Goal: Task Accomplishment & Management: Complete application form

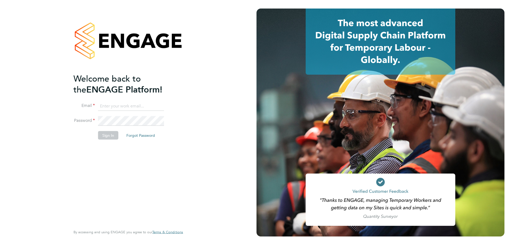
click at [116, 106] on input at bounding box center [131, 106] width 66 height 10
type input "eshanthi.goonetilleke@linearrecruitment.co.uk"
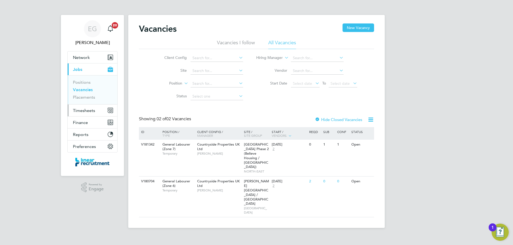
click at [89, 112] on span "Timesheets" at bounding box center [84, 110] width 22 height 5
click at [91, 111] on span "Timesheets" at bounding box center [84, 110] width 22 height 5
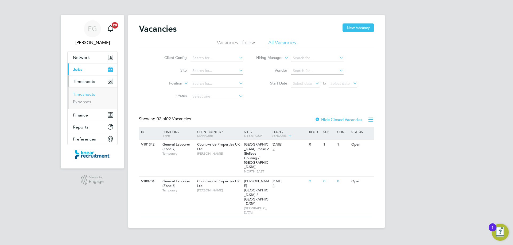
click at [92, 96] on link "Timesheets" at bounding box center [84, 94] width 22 height 5
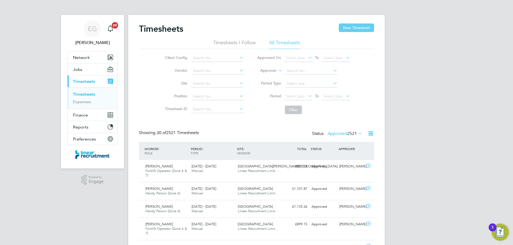
click at [360, 29] on button "New Timesheet" at bounding box center [356, 28] width 35 height 9
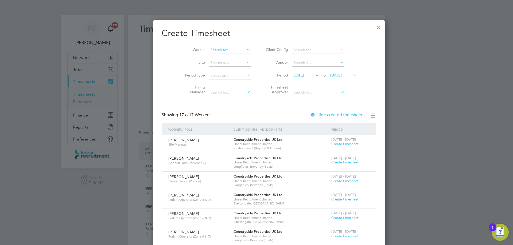
click at [209, 49] on input at bounding box center [230, 49] width 42 height 7
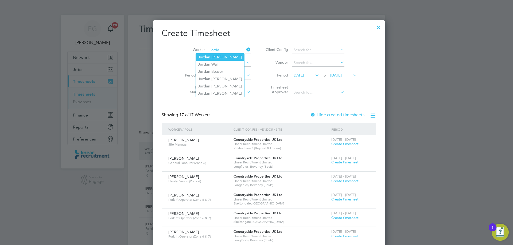
click at [221, 59] on li "Jorda n Daniel" at bounding box center [220, 57] width 48 height 7
type input "Jordan Daniel"
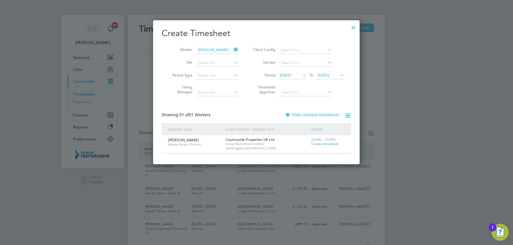
click at [323, 144] on span "Create timesheet" at bounding box center [324, 144] width 27 height 5
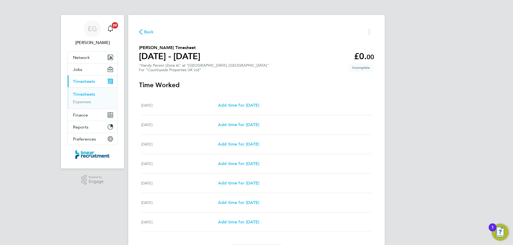
click at [234, 109] on div "Mon 22 Sep Add time for Mon 22 Sep Add time for Mon 22 Sep" at bounding box center [256, 105] width 231 height 19
click at [253, 107] on span "Add time for Mon 22 Sep" at bounding box center [238, 105] width 41 height 5
select select "30"
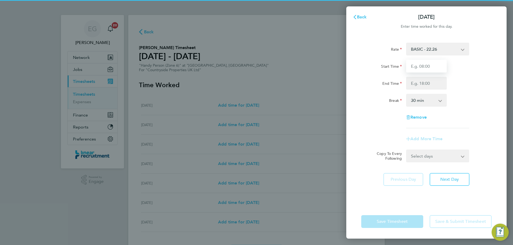
click at [423, 65] on input "Start Time" at bounding box center [426, 66] width 41 height 13
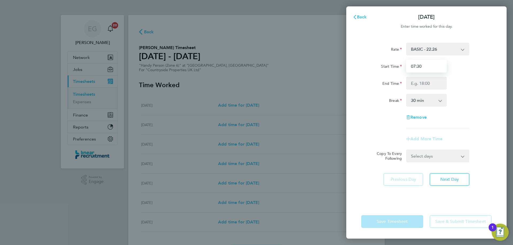
type input "07:30"
type input "16:30"
click at [416, 100] on select "0 min 15 min 30 min 45 min 60 min 75 min 90 min" at bounding box center [423, 101] width 33 height 12
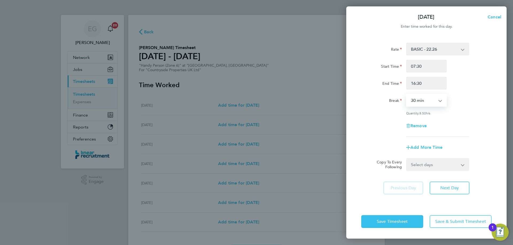
select select "0"
click at [407, 95] on select "0 min 15 min 30 min 45 min 60 min 75 min 90 min" at bounding box center [423, 101] width 33 height 12
click at [393, 221] on span "Save Timesheet" at bounding box center [392, 221] width 31 height 5
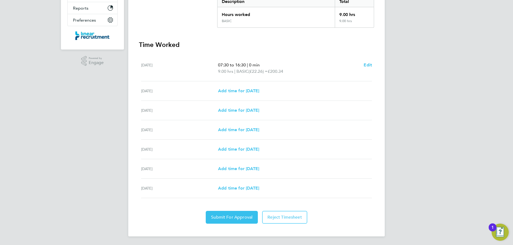
click at [370, 68] on app-form-button "Edit" at bounding box center [368, 68] width 8 height 13
click at [370, 63] on span "Edit" at bounding box center [368, 64] width 8 height 5
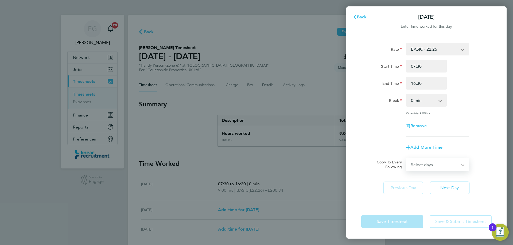
drag, startPoint x: 437, startPoint y: 166, endPoint x: 435, endPoint y: 169, distance: 3.8
click at [437, 166] on select "Select days Day Weekday (Mon-Fri) Weekend (Sat-Sun) Tuesday Wednesday Thursday …" at bounding box center [435, 165] width 56 height 12
select select "WEEKDAY"
click at [407, 159] on select "Select days Day Weekday (Mon-Fri) Weekend (Sat-Sun) Tuesday Wednesday Thursday …" at bounding box center [435, 165] width 56 height 12
select select "2025-09-28"
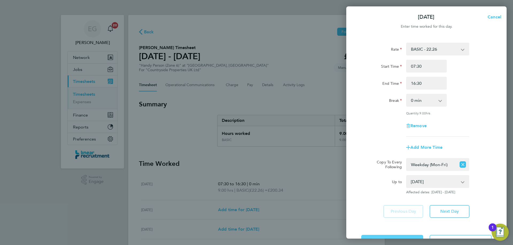
click at [393, 236] on button "Save Timesheet" at bounding box center [392, 241] width 62 height 13
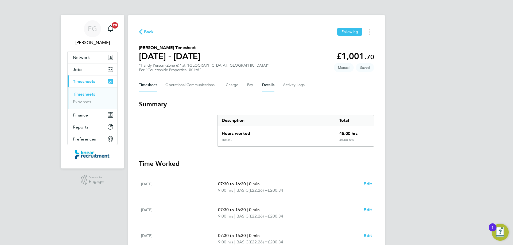
click at [266, 84] on button "Details" at bounding box center [268, 85] width 12 height 13
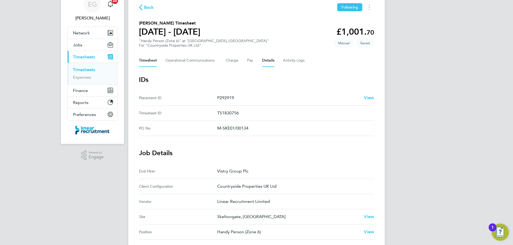
click at [146, 58] on button "Timesheet" at bounding box center [148, 60] width 18 height 13
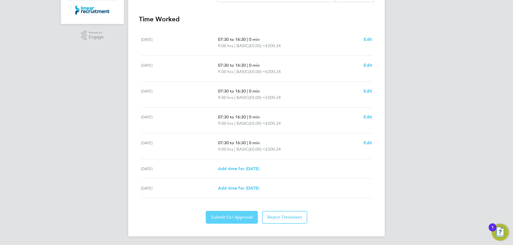
click at [229, 216] on span "Submit For Approval" at bounding box center [231, 217] width 41 height 5
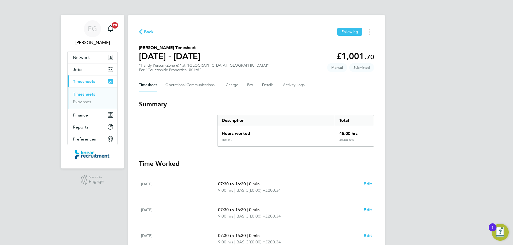
click at [85, 95] on link "Timesheets" at bounding box center [84, 94] width 22 height 5
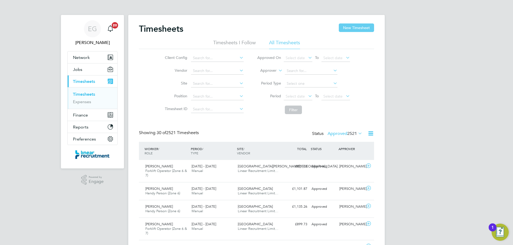
click at [365, 25] on button "New Timesheet" at bounding box center [356, 28] width 35 height 9
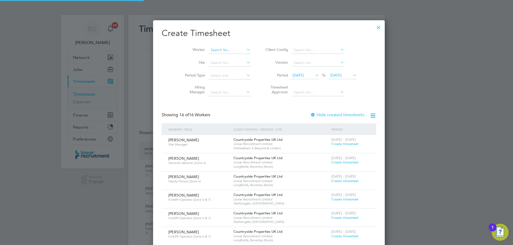
click at [209, 50] on input at bounding box center [230, 49] width 42 height 7
click at [207, 54] on li "Andris Smetana" at bounding box center [219, 57] width 46 height 7
type input "Andris Smetana"
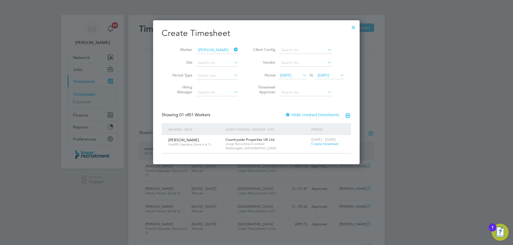
click at [325, 144] on span "Create timesheet" at bounding box center [324, 144] width 27 height 5
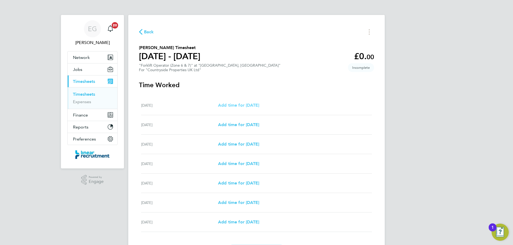
click at [232, 104] on span "Add time for Mon 22 Sep" at bounding box center [238, 105] width 41 height 5
select select "30"
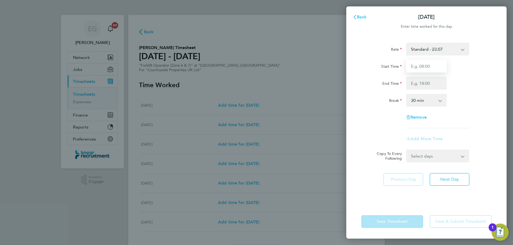
click at [427, 69] on input "Start Time" at bounding box center [426, 66] width 41 height 13
type input "07:00"
click at [423, 84] on input "End Time" at bounding box center [426, 83] width 41 height 13
type input "17:00"
click at [422, 102] on select "0 min 15 min 30 min 45 min 60 min 75 min 90 min" at bounding box center [423, 101] width 33 height 12
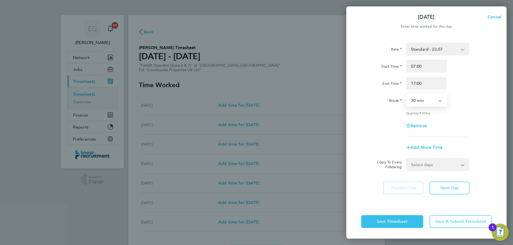
select select "0"
click at [407, 95] on select "0 min 15 min 30 min 45 min 60 min 75 min 90 min" at bounding box center [423, 101] width 33 height 12
click at [422, 163] on select "Select days Day Weekday (Mon-Fri) Weekend (Sat-Sun) Tuesday Wednesday Thursday …" at bounding box center [435, 165] width 56 height 12
select select "WEEKDAY"
click at [407, 159] on select "Select days Day Weekday (Mon-Fri) Weekend (Sat-Sun) Tuesday Wednesday Thursday …" at bounding box center [435, 165] width 56 height 12
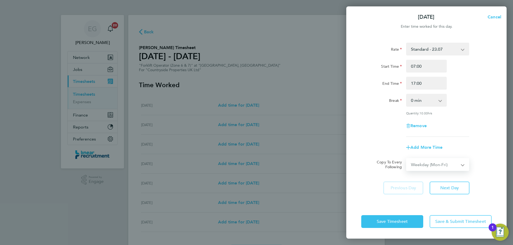
select select "2025-09-28"
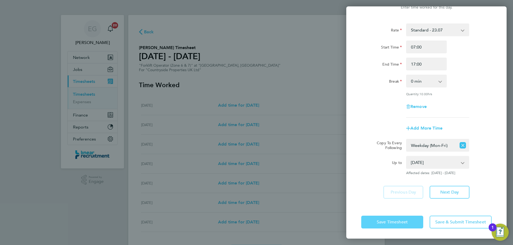
click at [395, 223] on span "Save Timesheet" at bounding box center [392, 222] width 31 height 5
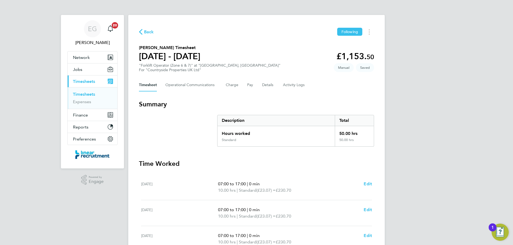
click at [274, 86] on div "Timesheet Operational Communications Charge Pay Details Activity Logs" at bounding box center [256, 85] width 235 height 13
click at [265, 85] on button "Details" at bounding box center [268, 85] width 12 height 13
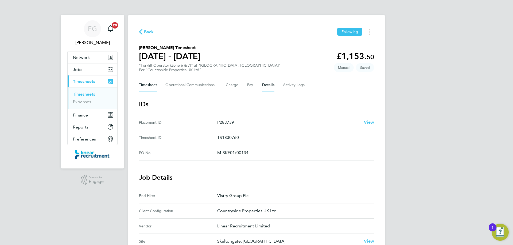
click at [144, 85] on button "Timesheet" at bounding box center [148, 85] width 18 height 13
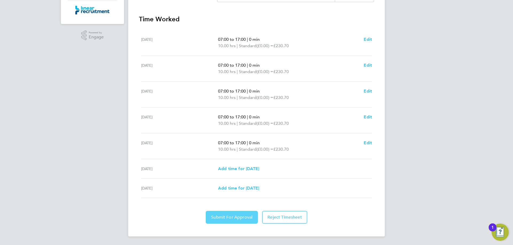
click at [240, 217] on span "Submit For Approval" at bounding box center [231, 217] width 41 height 5
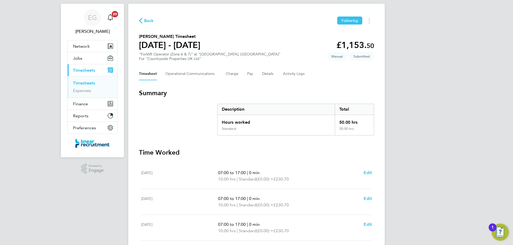
click at [84, 81] on link "Timesheets" at bounding box center [84, 83] width 22 height 5
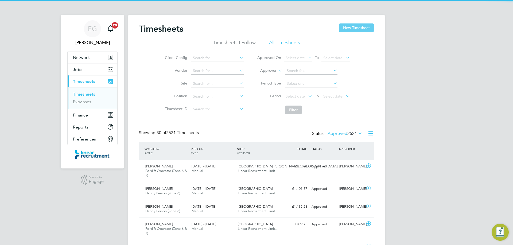
click at [358, 27] on button "New Timesheet" at bounding box center [356, 28] width 35 height 9
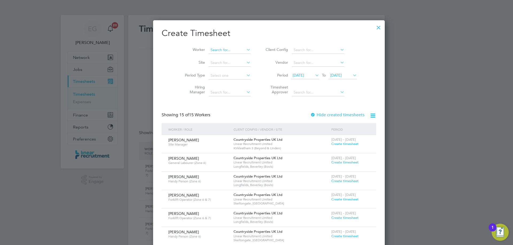
click at [211, 48] on input at bounding box center [230, 49] width 42 height 7
click at [224, 63] on li "Emman uel Okoye" at bounding box center [220, 64] width 48 height 7
type input "Emmanuel Okoye"
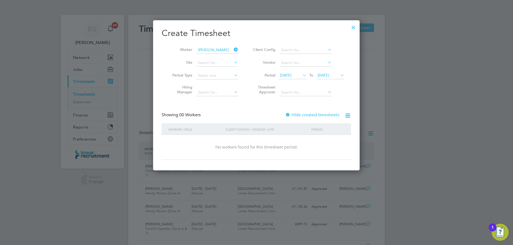
click at [329, 76] on span "22 Sep 2025" at bounding box center [323, 75] width 11 height 5
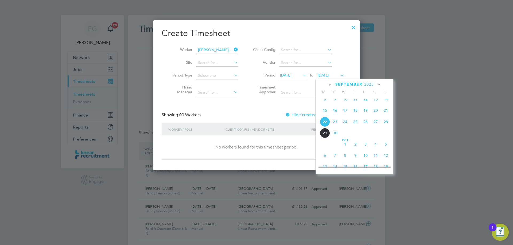
click at [386, 124] on span "28" at bounding box center [386, 122] width 10 height 10
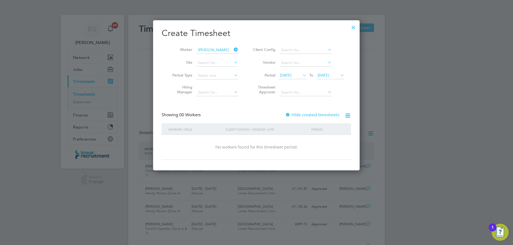
click at [287, 115] on div at bounding box center [287, 115] width 5 height 5
click at [414, 93] on div at bounding box center [256, 122] width 513 height 245
click at [353, 27] on div at bounding box center [354, 26] width 10 height 10
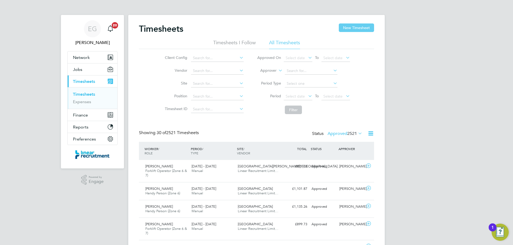
click at [351, 28] on button "New Timesheet" at bounding box center [356, 28] width 35 height 9
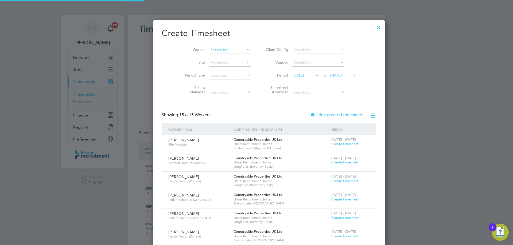
click at [209, 48] on input at bounding box center [230, 49] width 42 height 7
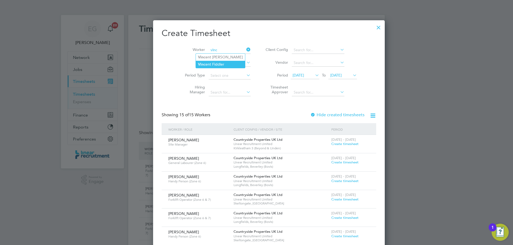
click at [220, 62] on li "Vinc ent Fiddler" at bounding box center [220, 64] width 49 height 7
type input "Vincent Fiddler"
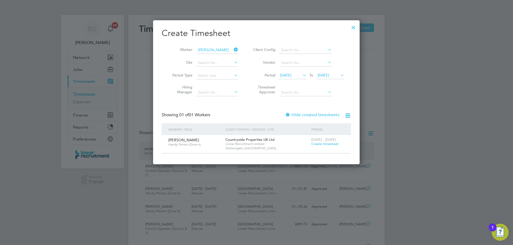
click at [320, 144] on span "Create timesheet" at bounding box center [324, 144] width 27 height 5
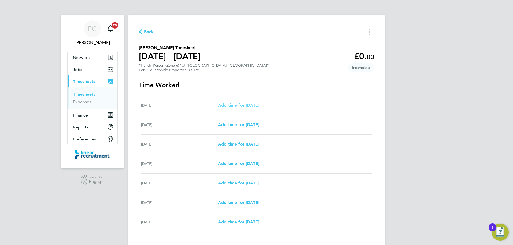
click at [241, 103] on span "Add time for Mon 22 Sep" at bounding box center [238, 105] width 41 height 5
select select "30"
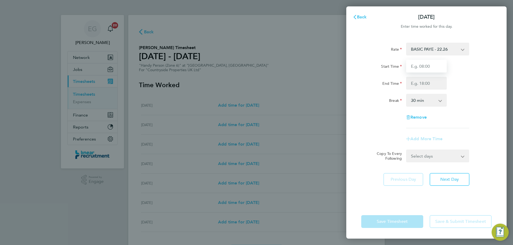
click at [430, 64] on input "Start Time" at bounding box center [426, 66] width 41 height 13
type input "07:30"
click at [424, 87] on input "End Time" at bounding box center [426, 83] width 41 height 13
type input "16:30"
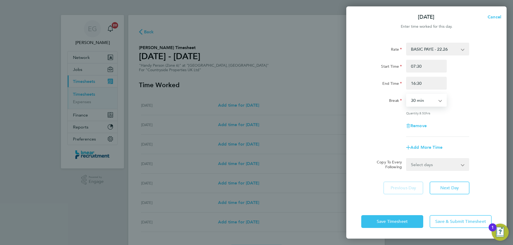
click at [419, 100] on select "0 min 15 min 30 min 45 min 60 min 75 min 90 min" at bounding box center [423, 101] width 33 height 12
select select "0"
click at [407, 95] on select "0 min 15 min 30 min 45 min 60 min 75 min 90 min" at bounding box center [423, 101] width 33 height 12
click at [422, 167] on select "Select days Day Weekday (Mon-Fri) Weekend (Sat-Sun) Tuesday Wednesday Thursday …" at bounding box center [435, 165] width 56 height 12
select select "WEEKDAY"
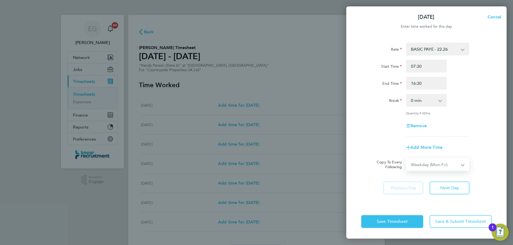
click at [407, 159] on select "Select days Day Weekday (Mon-Fri) Weekend (Sat-Sun) Tuesday Wednesday Thursday …" at bounding box center [435, 165] width 56 height 12
select select "2025-09-28"
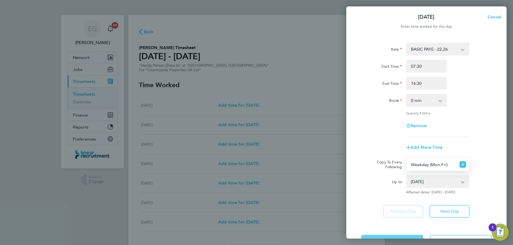
click at [393, 236] on button "Save Timesheet" at bounding box center [392, 241] width 62 height 13
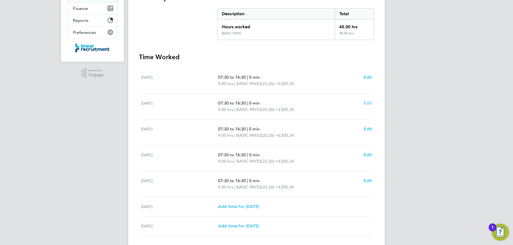
click at [368, 103] on span "Edit" at bounding box center [368, 103] width 8 height 5
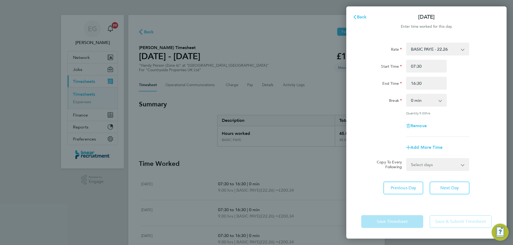
click at [416, 103] on select "0 min 15 min 30 min 45 min 60 min 75 min 90 min" at bounding box center [423, 101] width 33 height 12
select select "60"
click at [407, 95] on select "0 min 15 min 30 min 45 min 60 min 75 min 90 min" at bounding box center [423, 101] width 33 height 12
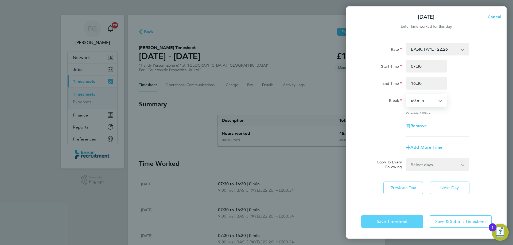
click at [392, 227] on button "Save Timesheet" at bounding box center [392, 222] width 62 height 13
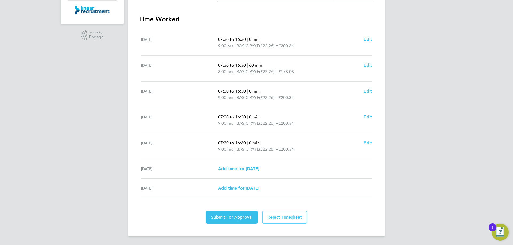
click at [370, 143] on span "Edit" at bounding box center [368, 142] width 8 height 5
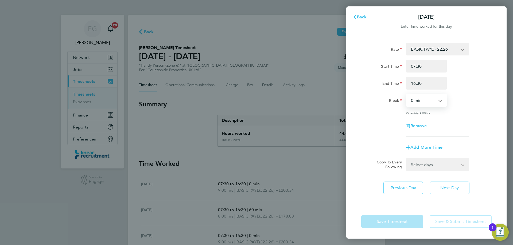
drag, startPoint x: 422, startPoint y: 100, endPoint x: 422, endPoint y: 106, distance: 5.9
click at [422, 100] on select "0 min 15 min 30 min 45 min 60 min 75 min 90 min" at bounding box center [423, 101] width 33 height 12
select select "60"
click at [407, 95] on select "0 min 15 min 30 min 45 min 60 min 75 min 90 min" at bounding box center [423, 101] width 33 height 12
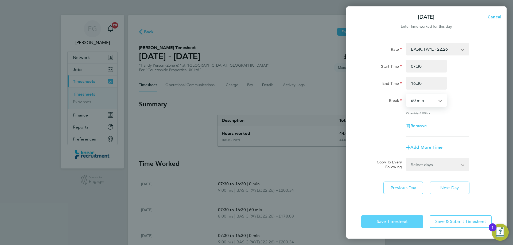
click at [385, 226] on button "Save Timesheet" at bounding box center [392, 222] width 62 height 13
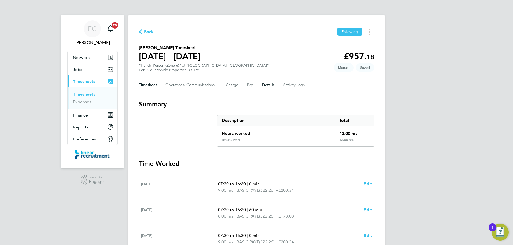
click at [264, 80] on button "Details" at bounding box center [268, 85] width 12 height 13
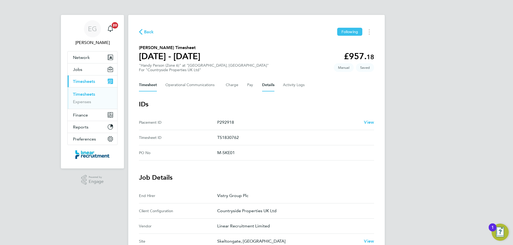
click at [151, 83] on button "Timesheet" at bounding box center [148, 85] width 18 height 13
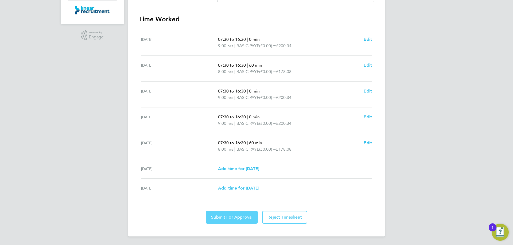
click at [231, 216] on span "Submit For Approval" at bounding box center [231, 217] width 41 height 5
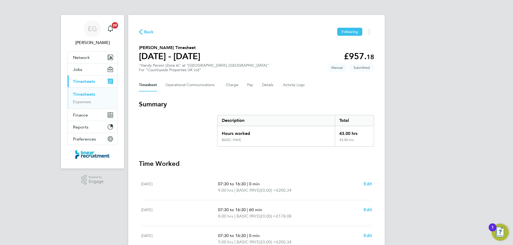
click at [86, 94] on link "Timesheets" at bounding box center [84, 94] width 22 height 5
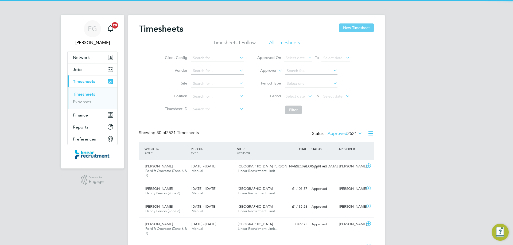
click at [358, 29] on button "New Timesheet" at bounding box center [356, 28] width 35 height 9
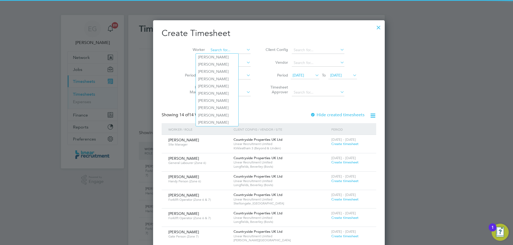
click at [209, 48] on input at bounding box center [230, 49] width 42 height 7
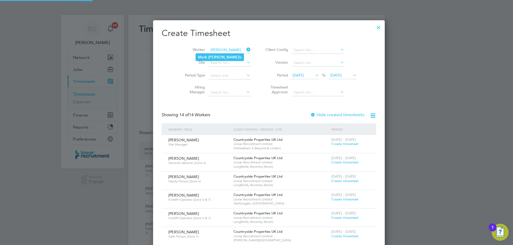
click at [214, 57] on b "Harr" at bounding box center [223, 57] width 31 height 5
type input "Mark Harris"
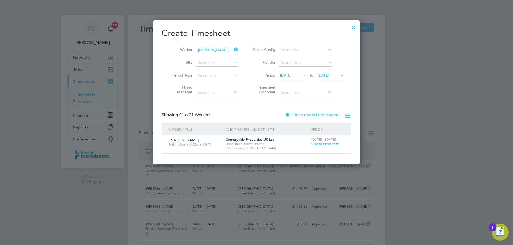
click at [330, 145] on span "Create timesheet" at bounding box center [324, 144] width 27 height 5
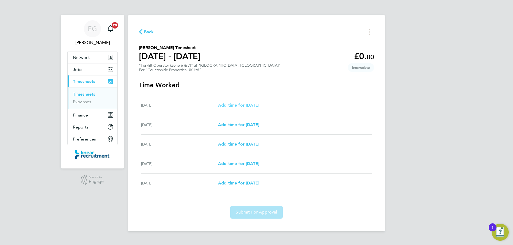
click at [245, 104] on span "Add time for Mon 22 Sep" at bounding box center [238, 105] width 41 height 5
select select "30"
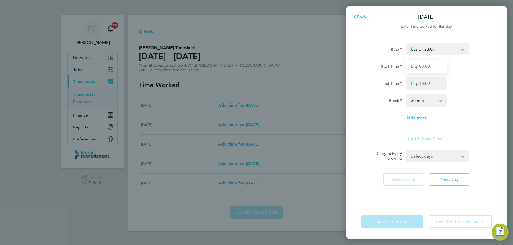
click at [418, 64] on input "Start Time" at bounding box center [426, 66] width 41 height 13
type input "07:30"
click at [417, 81] on input "End Time" at bounding box center [426, 83] width 41 height 13
type input "16:30"
click at [422, 100] on select "0 min 15 min 30 min 45 min 60 min 75 min 90 min" at bounding box center [423, 101] width 33 height 12
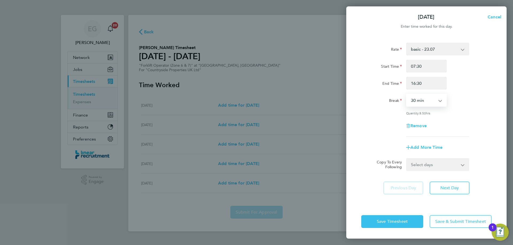
select select "0"
click at [407, 95] on select "0 min 15 min 30 min 45 min 60 min 75 min 90 min" at bounding box center [423, 101] width 33 height 12
click at [424, 167] on select "Select days Day Tuesday Wednesday Thursday Friday" at bounding box center [435, 165] width 56 height 12
select select "DAY"
click at [407, 159] on select "Select days Day Tuesday Wednesday Thursday Friday" at bounding box center [435, 165] width 56 height 12
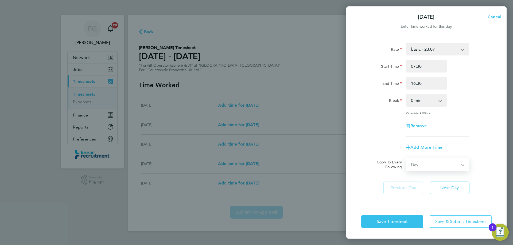
select select "2025-09-26"
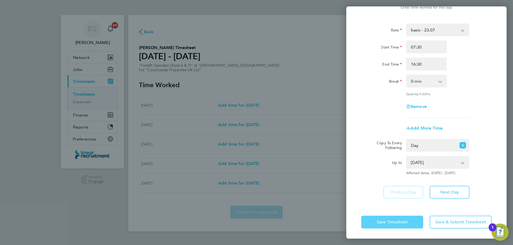
click at [396, 222] on span "Save Timesheet" at bounding box center [392, 222] width 31 height 5
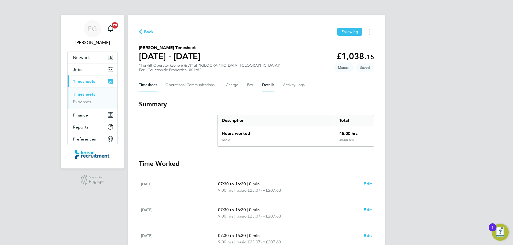
click at [266, 85] on button "Details" at bounding box center [268, 85] width 12 height 13
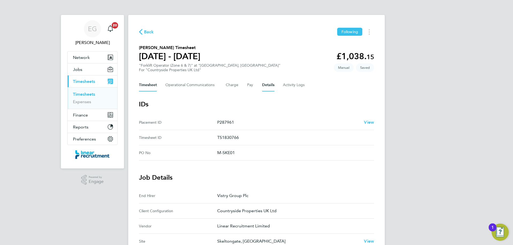
click at [148, 81] on button "Timesheet" at bounding box center [148, 85] width 18 height 13
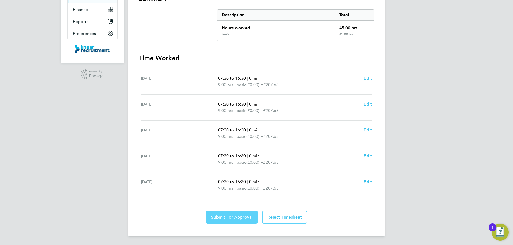
click at [231, 213] on button "Submit For Approval" at bounding box center [232, 217] width 52 height 13
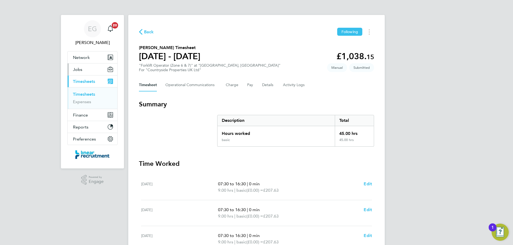
click at [84, 68] on button "Jobs" at bounding box center [93, 70] width 50 height 12
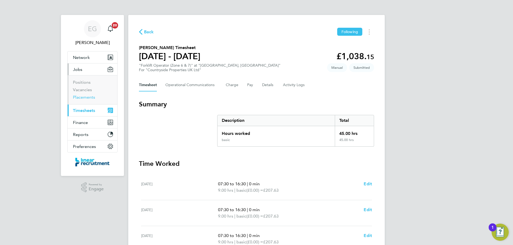
click at [81, 97] on link "Placements" at bounding box center [84, 97] width 22 height 5
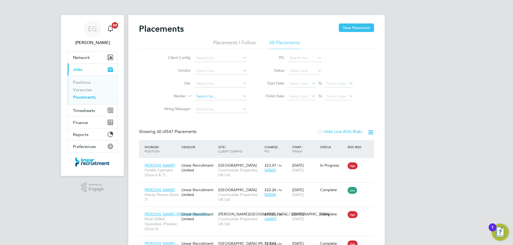
click at [203, 97] on input at bounding box center [220, 96] width 53 height 7
click at [221, 113] on li "Emman uel Okoye" at bounding box center [220, 111] width 53 height 7
type input "Emmanuel Okoye"
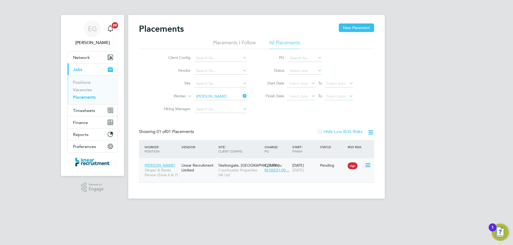
click at [202, 175] on div "Linear Recruitment Limited" at bounding box center [198, 168] width 37 height 15
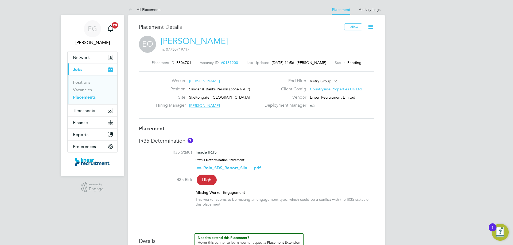
click at [370, 26] on icon at bounding box center [370, 27] width 7 height 7
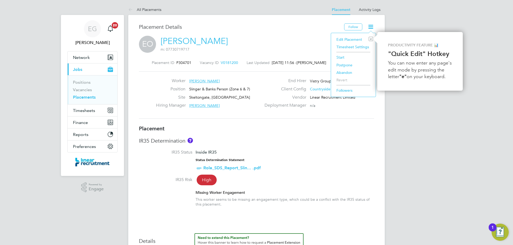
click at [346, 57] on li "Start" at bounding box center [353, 57] width 39 height 7
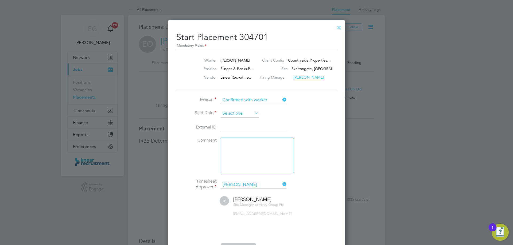
click at [234, 116] on input at bounding box center [240, 114] width 38 height 8
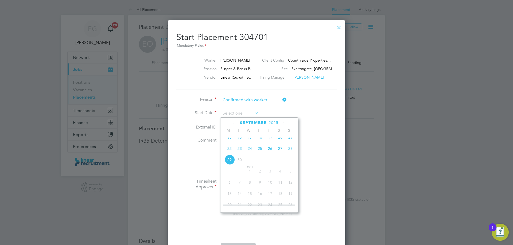
click at [228, 154] on span "22" at bounding box center [229, 149] width 10 height 10
type input "22 Sep 2025"
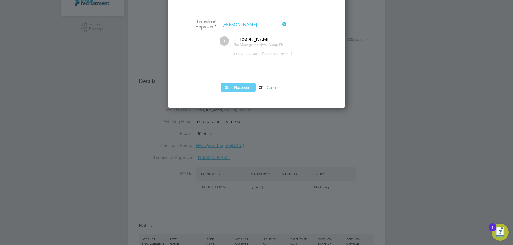
click at [228, 86] on button "Start Placement" at bounding box center [238, 87] width 35 height 9
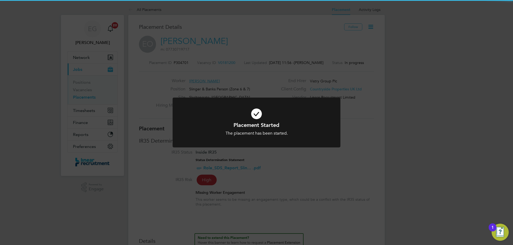
click at [355, 166] on div "Placement Started The placement has been started. Cancel Okay" at bounding box center [256, 122] width 513 height 245
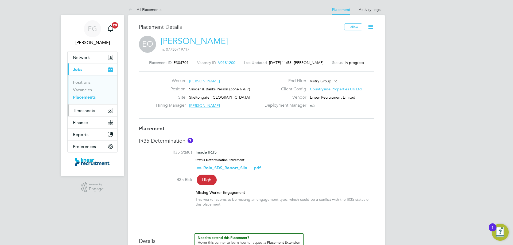
click at [84, 113] on span "Timesheets" at bounding box center [84, 110] width 22 height 5
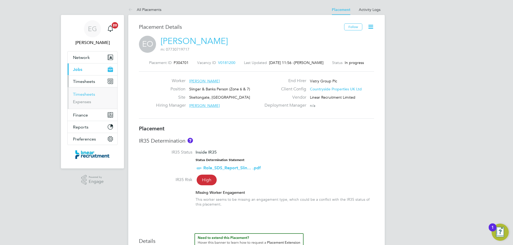
click at [90, 95] on link "Timesheets" at bounding box center [84, 94] width 22 height 5
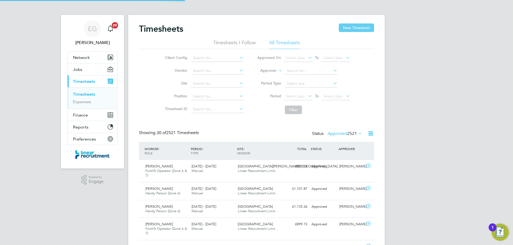
click at [358, 28] on button "New Timesheet" at bounding box center [356, 28] width 35 height 9
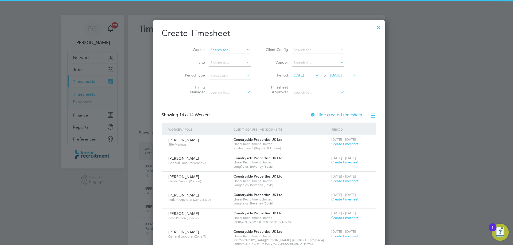
click at [209, 51] on input at bounding box center [230, 49] width 42 height 7
click at [208, 61] on li "Emman uel Okoye" at bounding box center [220, 64] width 48 height 7
type input "Emmanuel Okoye"
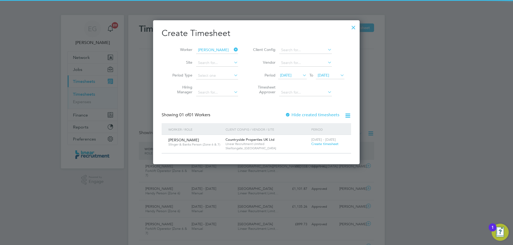
click at [327, 143] on span "Create timesheet" at bounding box center [324, 144] width 27 height 5
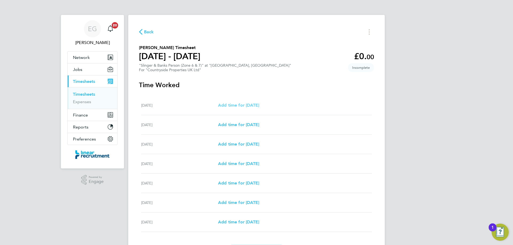
click at [227, 107] on span "Add time for Mon 22 Sep" at bounding box center [238, 105] width 41 height 5
select select "30"
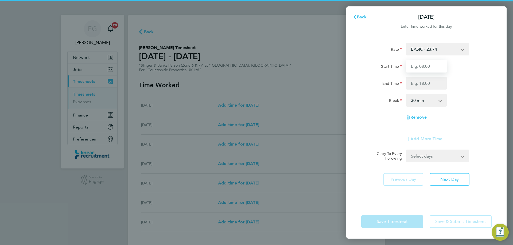
click at [427, 69] on input "Start Time" at bounding box center [426, 66] width 41 height 13
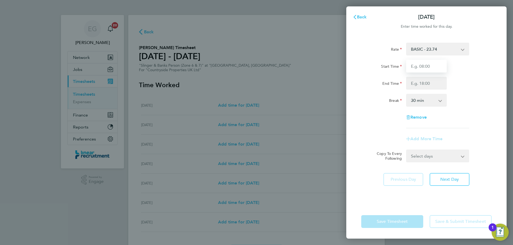
type input "07:30"
click at [423, 82] on input "End Time" at bounding box center [426, 83] width 41 height 13
type input "16:30"
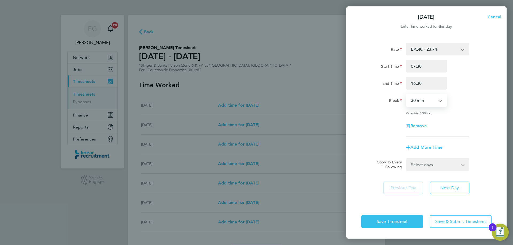
click at [421, 102] on select "0 min 15 min 30 min 45 min 60 min 75 min 90 min" at bounding box center [423, 101] width 33 height 12
select select "60"
click at [407, 95] on select "0 min 15 min 30 min 45 min 60 min 75 min 90 min" at bounding box center [423, 101] width 33 height 12
click at [426, 163] on select "Select days Day Weekday (Mon-Fri) Weekend (Sat-Sun) Tuesday Wednesday Thursday …" at bounding box center [435, 165] width 56 height 12
select select "WEEKDAY"
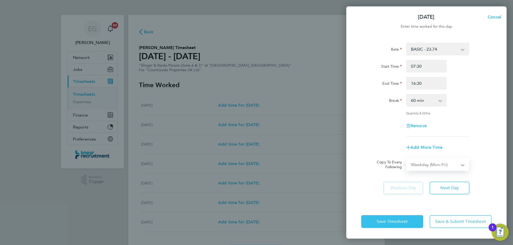
click at [407, 159] on select "Select days Day Weekday (Mon-Fri) Weekend (Sat-Sun) Tuesday Wednesday Thursday …" at bounding box center [435, 165] width 56 height 12
select select "2025-09-28"
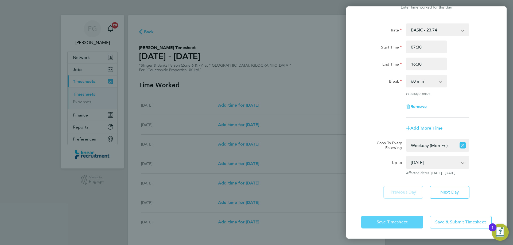
click at [381, 223] on span "Save Timesheet" at bounding box center [392, 222] width 31 height 5
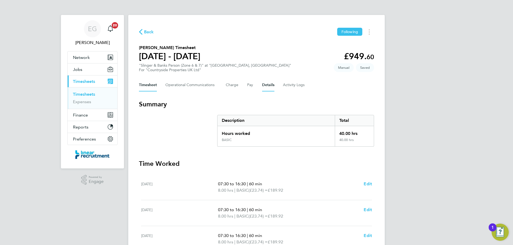
click at [266, 86] on button "Details" at bounding box center [268, 85] width 12 height 13
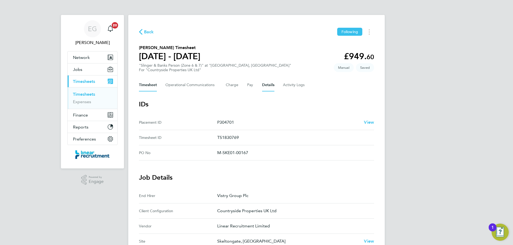
click at [153, 87] on button "Timesheet" at bounding box center [148, 85] width 18 height 13
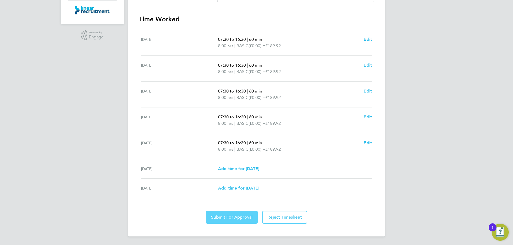
click at [233, 217] on span "Submit For Approval" at bounding box center [231, 217] width 41 height 5
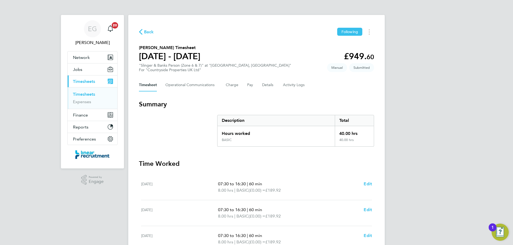
drag, startPoint x: 84, startPoint y: 94, endPoint x: 79, endPoint y: 95, distance: 5.1
click at [84, 94] on link "Timesheets" at bounding box center [84, 94] width 22 height 5
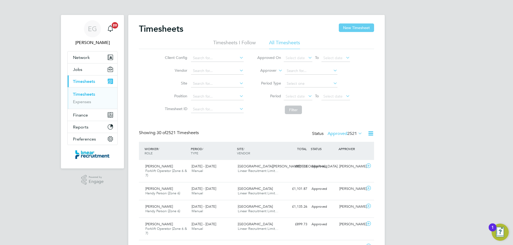
click at [347, 31] on button "New Timesheet" at bounding box center [356, 28] width 35 height 9
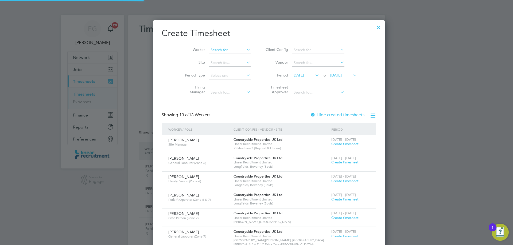
click at [211, 53] on input at bounding box center [230, 49] width 42 height 7
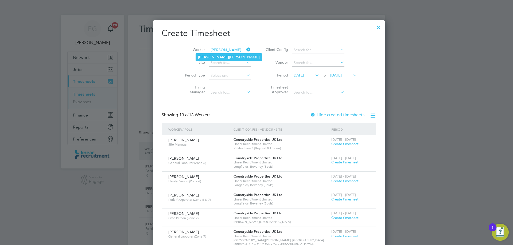
click at [220, 56] on li "Piotr Klatka" at bounding box center [229, 57] width 66 height 7
type input "Piotr Klatka"
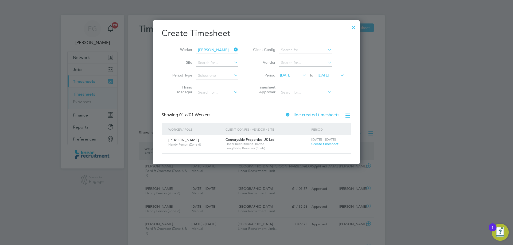
click at [318, 144] on span "Create timesheet" at bounding box center [324, 144] width 27 height 5
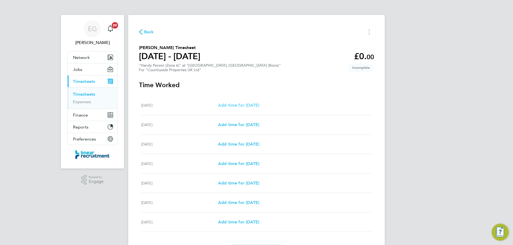
click at [243, 105] on span "Add time for Mon 22 Sep" at bounding box center [238, 105] width 41 height 5
select select "30"
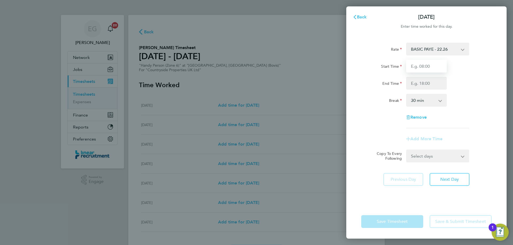
click at [418, 67] on input "Start Time" at bounding box center [426, 66] width 41 height 13
type input "07:30"
drag, startPoint x: 420, startPoint y: 73, endPoint x: 424, endPoint y: 85, distance: 13.3
click at [424, 84] on input "End Time" at bounding box center [426, 83] width 41 height 13
type input "16:30"
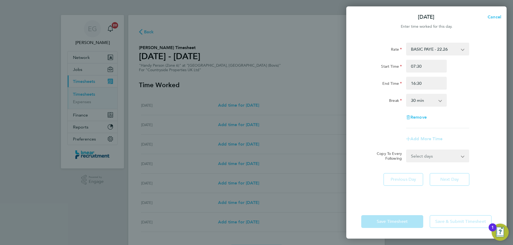
click at [426, 98] on select "0 min 15 min 30 min 45 min 60 min 75 min 90 min" at bounding box center [423, 101] width 33 height 12
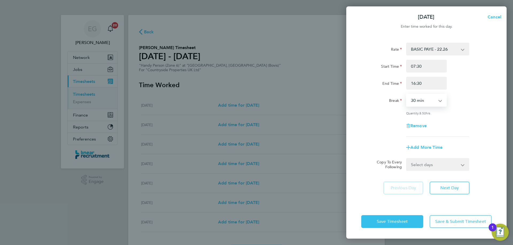
select select "0"
click at [407, 95] on select "0 min 15 min 30 min 45 min 60 min 75 min 90 min" at bounding box center [423, 101] width 33 height 12
click at [432, 158] on div "Select days Day Weekday (Mon-Fri) Weekend (Sat-Sun) Tuesday Wednesday Thursday …" at bounding box center [437, 164] width 63 height 13
click at [432, 173] on div "Rate BASIC PAYE - 22.26 Start Time 07:30 End Time 16:30 Break 0 min 15 min 30 m…" at bounding box center [426, 120] width 160 height 169
drag, startPoint x: 436, startPoint y: 165, endPoint x: 435, endPoint y: 169, distance: 3.7
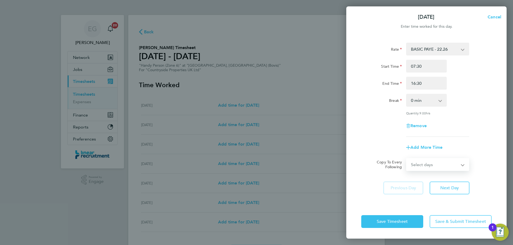
click at [436, 165] on select "Select days Day Weekday (Mon-Fri) Weekend (Sat-Sun) Tuesday Wednesday Thursday …" at bounding box center [435, 165] width 56 height 12
select select "WEEKDAY"
click at [407, 159] on select "Select days Day Weekday (Mon-Fri) Weekend (Sat-Sun) Tuesday Wednesday Thursday …" at bounding box center [435, 165] width 56 height 12
select select "2025-09-28"
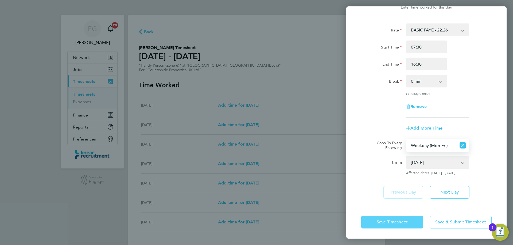
click at [393, 219] on button "Save Timesheet" at bounding box center [392, 222] width 62 height 13
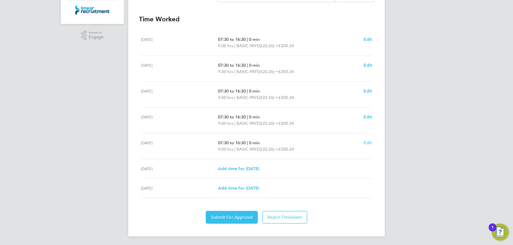
click at [365, 145] on span "Edit" at bounding box center [368, 142] width 8 height 5
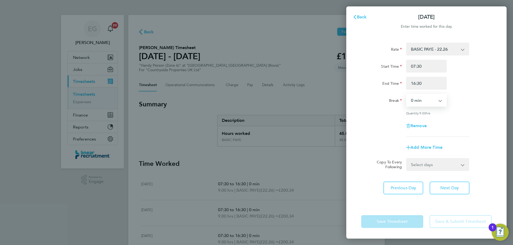
click at [422, 98] on select "0 min 15 min 30 min 45 min 60 min 75 min 90 min" at bounding box center [423, 101] width 33 height 12
select select "60"
click at [407, 95] on select "0 min 15 min 30 min 45 min 60 min 75 min 90 min" at bounding box center [423, 101] width 33 height 12
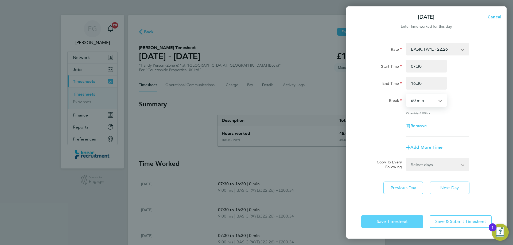
click at [385, 225] on button "Save Timesheet" at bounding box center [392, 222] width 62 height 13
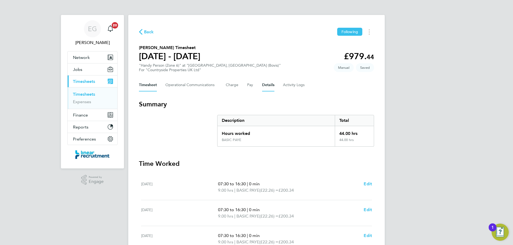
click at [270, 86] on button "Details" at bounding box center [268, 85] width 12 height 13
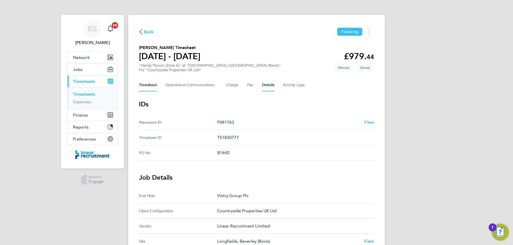
click at [152, 85] on button "Timesheet" at bounding box center [148, 85] width 18 height 13
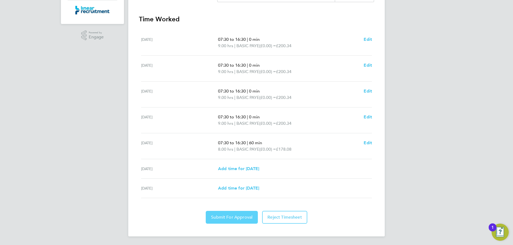
click at [228, 222] on button "Submit For Approval" at bounding box center [232, 217] width 52 height 13
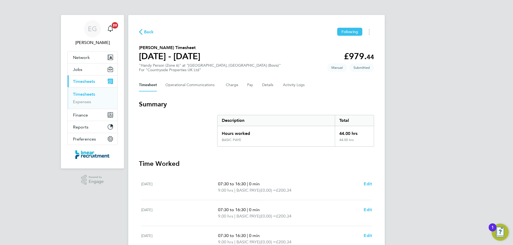
click at [87, 96] on link "Timesheets" at bounding box center [84, 94] width 22 height 5
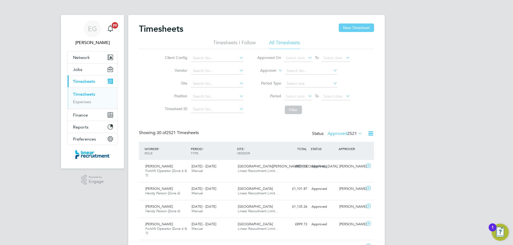
click at [357, 28] on button "New Timesheet" at bounding box center [356, 28] width 35 height 9
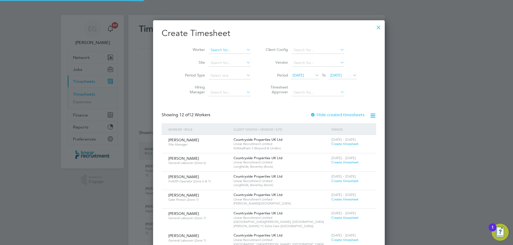
drag, startPoint x: 212, startPoint y: 51, endPoint x: 218, endPoint y: 50, distance: 5.6
click at [212, 50] on input at bounding box center [230, 49] width 42 height 7
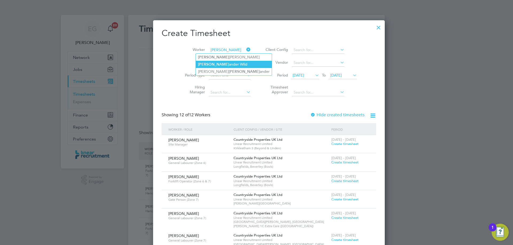
click at [210, 61] on li "Alex ander Wild" at bounding box center [234, 64] width 76 height 7
type input "Alexander Wild"
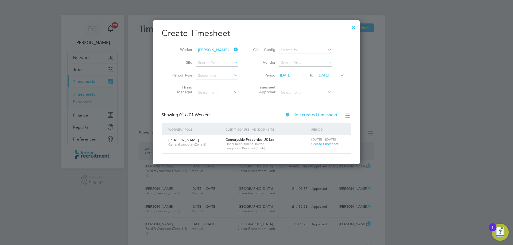
click at [329, 142] on span "Create timesheet" at bounding box center [324, 144] width 27 height 5
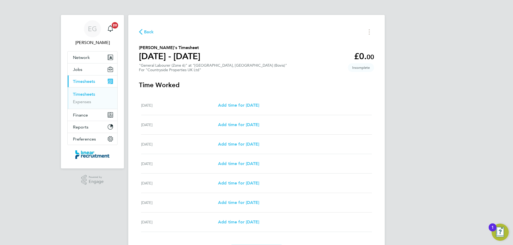
click at [251, 100] on div "Mon 22 Sep Add time for Mon 22 Sep Add time for Mon 22 Sep" at bounding box center [256, 105] width 231 height 19
click at [251, 106] on span "Add time for Mon 22 Sep" at bounding box center [238, 105] width 41 height 5
select select "30"
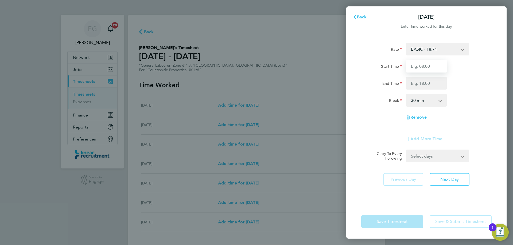
click at [433, 69] on input "Start Time" at bounding box center [426, 66] width 41 height 13
type input "07:30"
click at [424, 84] on input "End Time" at bounding box center [426, 83] width 41 height 13
type input "16:30"
click at [424, 103] on select "0 min 15 min 30 min 45 min 60 min 75 min 90 min" at bounding box center [423, 101] width 33 height 12
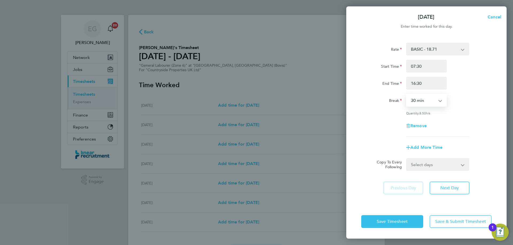
select select "0"
click at [407, 95] on select "0 min 15 min 30 min 45 min 60 min 75 min 90 min" at bounding box center [423, 101] width 33 height 12
click at [445, 161] on select "Select days Day Weekday (Mon-Fri) Weekend (Sat-Sun) Tuesday Wednesday Thursday …" at bounding box center [435, 165] width 56 height 12
select select "WEEKDAY"
click at [407, 159] on select "Select days Day Weekday (Mon-Fri) Weekend (Sat-Sun) Tuesday Wednesday Thursday …" at bounding box center [435, 165] width 56 height 12
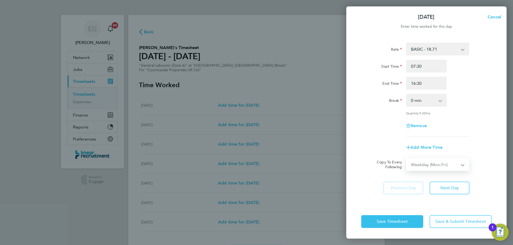
select select "2025-09-28"
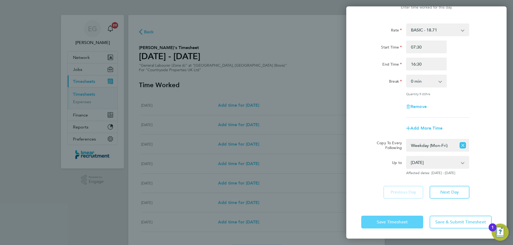
click at [394, 226] on button "Save Timesheet" at bounding box center [392, 222] width 62 height 13
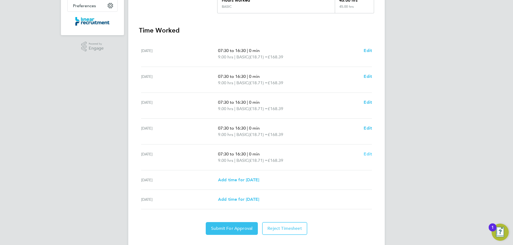
click at [369, 155] on span "Edit" at bounding box center [368, 154] width 8 height 5
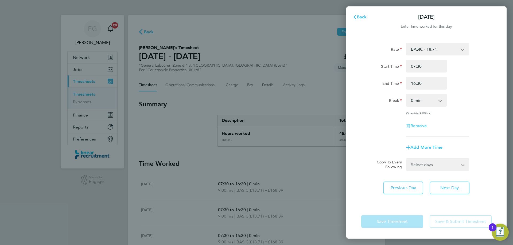
click at [421, 124] on span "Remove" at bounding box center [418, 125] width 16 height 5
select select "null"
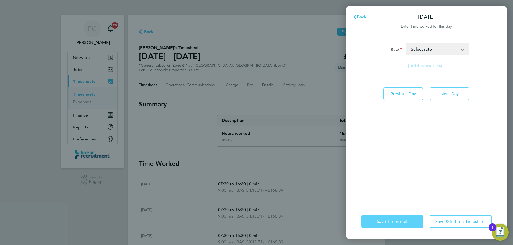
click at [386, 224] on span "Save Timesheet" at bounding box center [392, 221] width 31 height 5
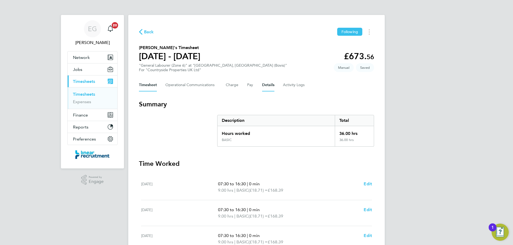
click at [272, 86] on button "Details" at bounding box center [268, 85] width 12 height 13
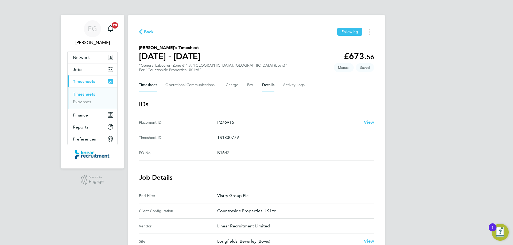
click at [149, 87] on button "Timesheet" at bounding box center [148, 85] width 18 height 13
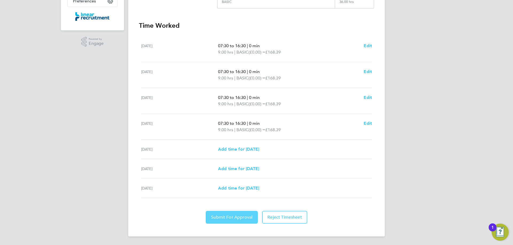
click at [232, 214] on button "Submit For Approval" at bounding box center [232, 217] width 52 height 13
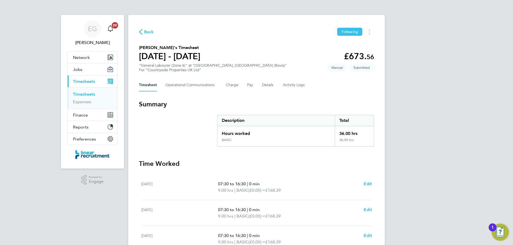
click at [85, 91] on ul "Timesheets Expenses" at bounding box center [93, 98] width 50 height 22
click at [85, 94] on link "Timesheets" at bounding box center [84, 94] width 22 height 5
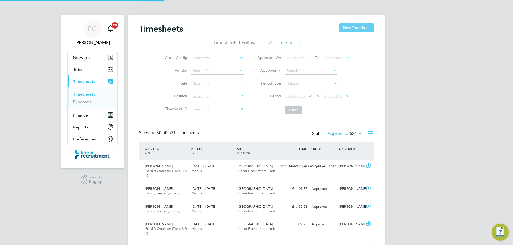
click at [348, 25] on button "New Timesheet" at bounding box center [356, 28] width 35 height 9
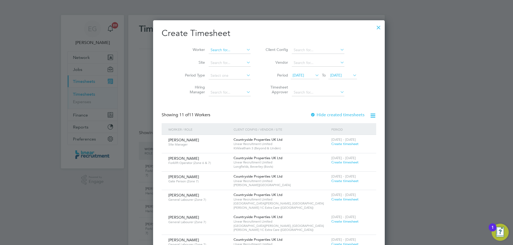
click at [209, 50] on input at bounding box center [230, 49] width 42 height 7
click at [230, 58] on b "Pygott" at bounding box center [236, 57] width 12 height 5
type input "Paul Pygott"
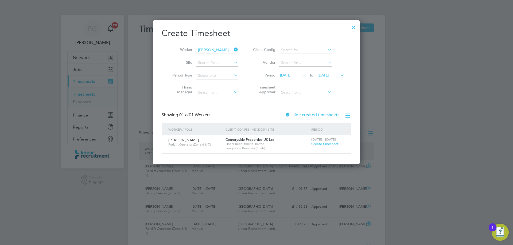
click at [328, 143] on span "Create timesheet" at bounding box center [324, 144] width 27 height 5
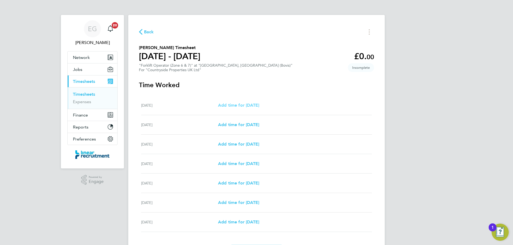
click at [243, 104] on span "Add time for Mon 22 Sep" at bounding box center [238, 105] width 41 height 5
select select "30"
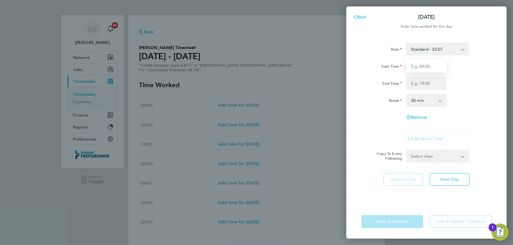
click at [434, 69] on input "Start Time" at bounding box center [426, 66] width 41 height 13
type input "07:30"
click at [425, 83] on input "End Time" at bounding box center [426, 83] width 41 height 13
type input "16:30"
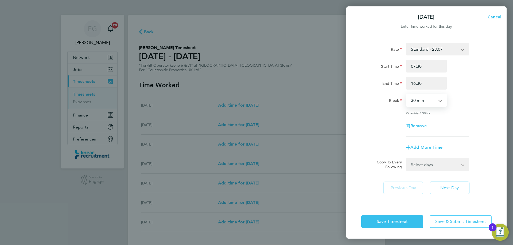
drag, startPoint x: 424, startPoint y: 101, endPoint x: 423, endPoint y: 104, distance: 2.7
click at [424, 101] on select "0 min 15 min 30 min 45 min 60 min 75 min 90 min" at bounding box center [423, 101] width 33 height 12
select select "0"
click at [407, 95] on select "0 min 15 min 30 min 45 min 60 min 75 min 90 min" at bounding box center [423, 101] width 33 height 12
click at [433, 164] on select "Select days Day Weekday (Mon-Fri) Weekend (Sat-Sun) Tuesday Wednesday Thursday …" at bounding box center [435, 165] width 56 height 12
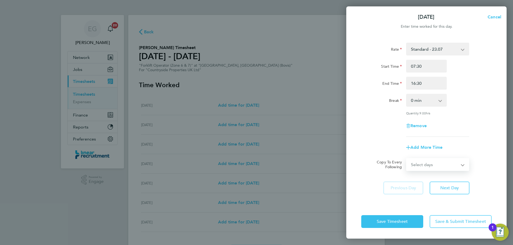
select select "WEEKDAY"
click at [407, 159] on select "Select days Day Weekday (Mon-Fri) Weekend (Sat-Sun) Tuesday Wednesday Thursday …" at bounding box center [435, 165] width 56 height 12
select select "2025-09-28"
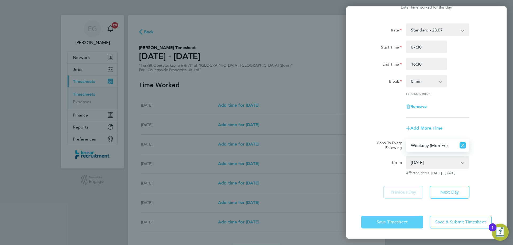
click at [384, 225] on button "Save Timesheet" at bounding box center [392, 222] width 62 height 13
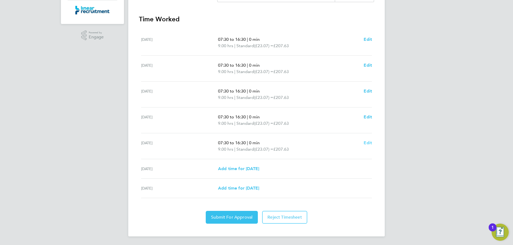
click at [368, 142] on span "Edit" at bounding box center [368, 142] width 8 height 5
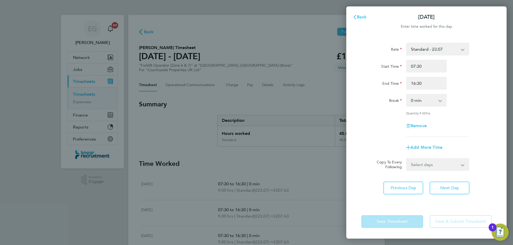
click at [421, 101] on select "0 min 15 min 30 min 45 min 60 min 75 min 90 min" at bounding box center [423, 101] width 33 height 12
select select "60"
click at [407, 95] on select "0 min 15 min 30 min 45 min 60 min 75 min 90 min" at bounding box center [423, 101] width 33 height 12
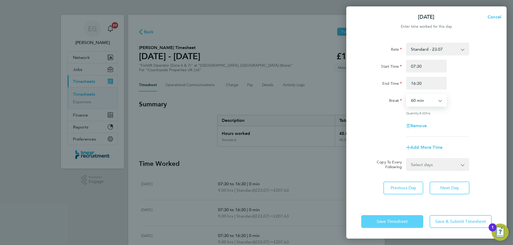
click at [388, 225] on button "Save Timesheet" at bounding box center [392, 222] width 62 height 13
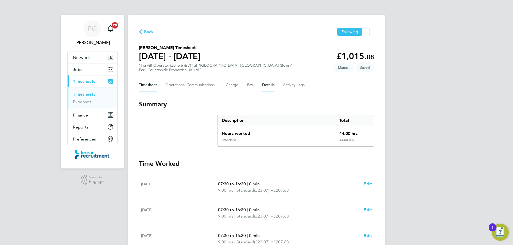
click at [268, 85] on button "Details" at bounding box center [268, 85] width 12 height 13
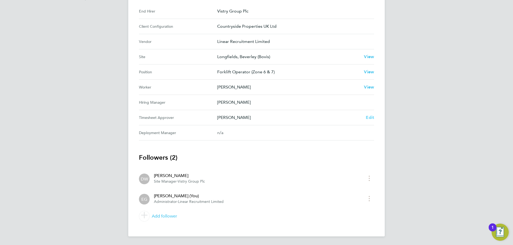
click at [368, 118] on span "Edit" at bounding box center [370, 117] width 8 height 5
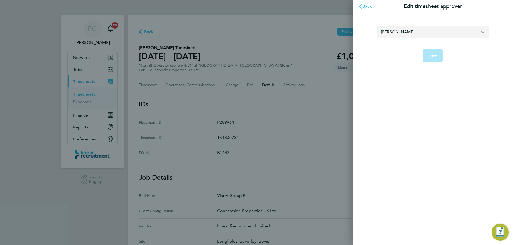
click at [412, 34] on input "Dave Watson" at bounding box center [433, 32] width 112 height 13
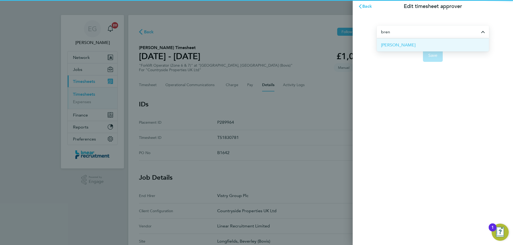
click at [400, 46] on span "Bren Conway" at bounding box center [398, 45] width 34 height 6
type input "Bren Conway"
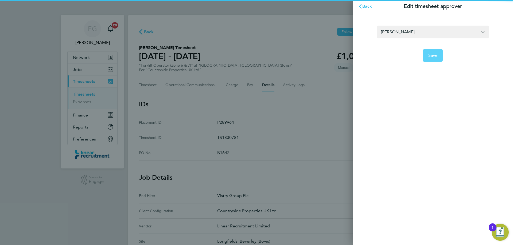
click at [437, 56] on span "Save" at bounding box center [432, 55] width 9 height 5
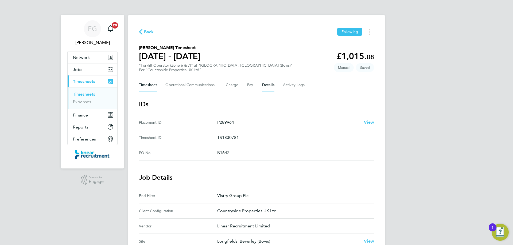
click at [148, 84] on button "Timesheet" at bounding box center [148, 85] width 18 height 13
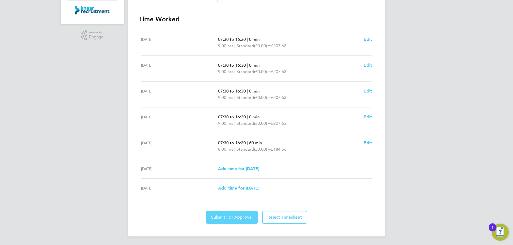
click at [231, 211] on button "Submit For Approval" at bounding box center [232, 217] width 52 height 13
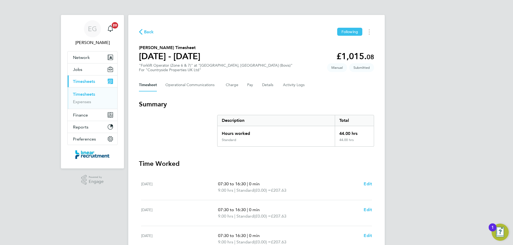
click at [88, 93] on link "Timesheets" at bounding box center [84, 94] width 22 height 5
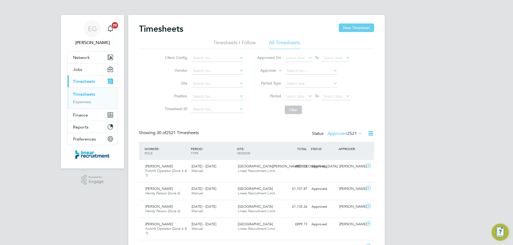
click at [364, 25] on button "New Timesheet" at bounding box center [356, 28] width 35 height 9
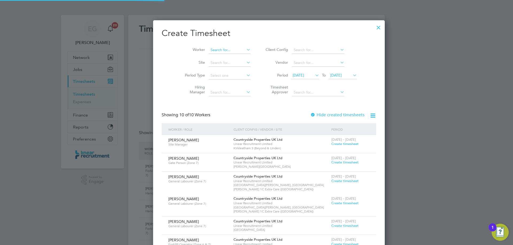
click at [209, 47] on input at bounding box center [230, 49] width 42 height 7
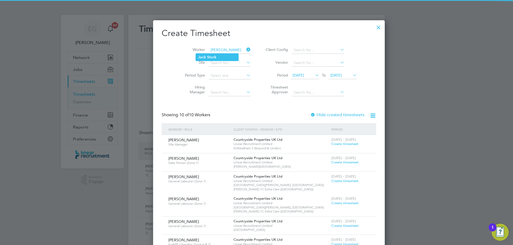
click at [203, 57] on b "Jack" at bounding box center [202, 57] width 8 height 5
type input "Jack Stork"
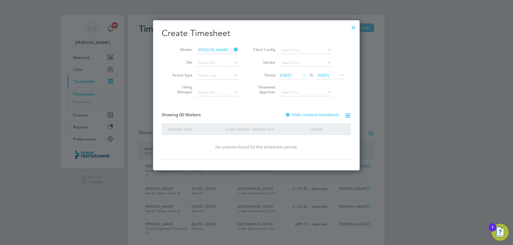
click at [290, 114] on div at bounding box center [287, 115] width 5 height 5
click at [329, 73] on span "22 Sep 2025" at bounding box center [323, 75] width 11 height 5
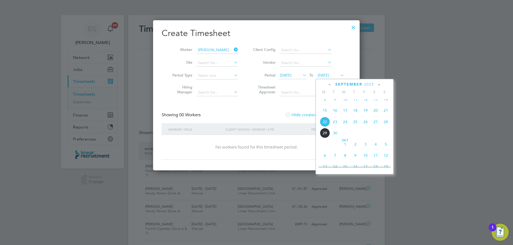
click at [386, 125] on span "28" at bounding box center [386, 122] width 10 height 10
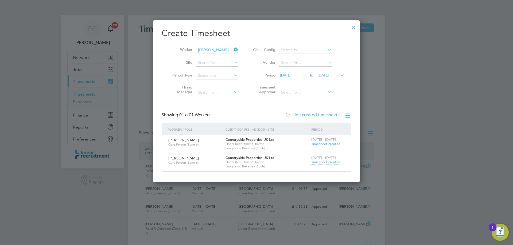
click at [233, 49] on icon at bounding box center [233, 49] width 0 height 7
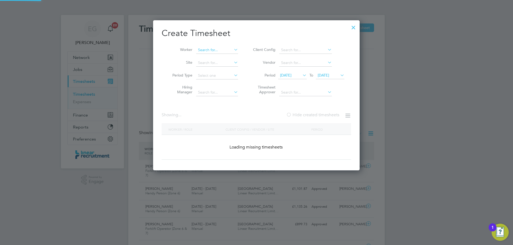
click at [218, 51] on input at bounding box center [217, 49] width 42 height 7
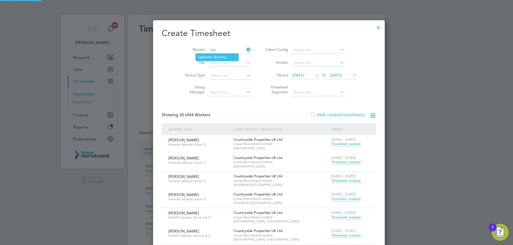
click at [218, 54] on li "Lub omir Terneny" at bounding box center [217, 57] width 42 height 7
type input "Lubomir Terneny"
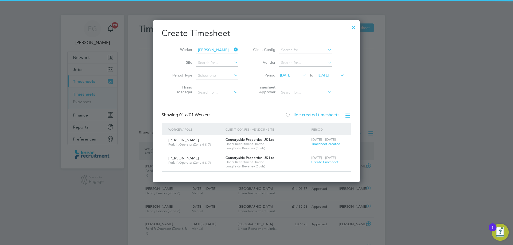
click at [329, 165] on div "22 - 28 Sep 2025 Create timesheet" at bounding box center [328, 160] width 36 height 14
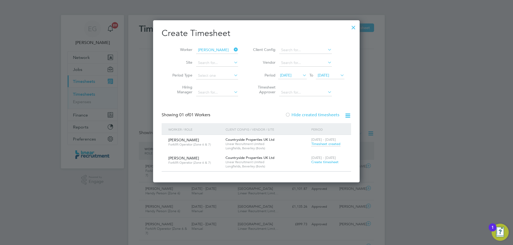
click at [329, 162] on span "Create timesheet" at bounding box center [324, 162] width 27 height 5
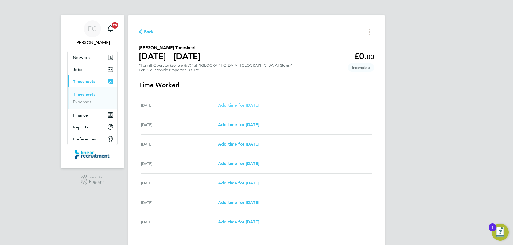
click at [259, 106] on span "Add time for Mon 22 Sep" at bounding box center [238, 105] width 41 height 5
select select "30"
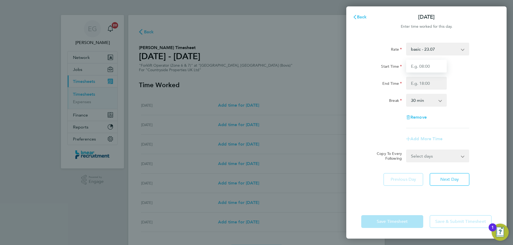
click at [424, 68] on input "Start Time" at bounding box center [426, 66] width 41 height 13
type input "07:30"
click at [420, 84] on input "End Time" at bounding box center [426, 83] width 41 height 13
type input "16:30"
drag, startPoint x: 419, startPoint y: 90, endPoint x: 421, endPoint y: 104, distance: 14.8
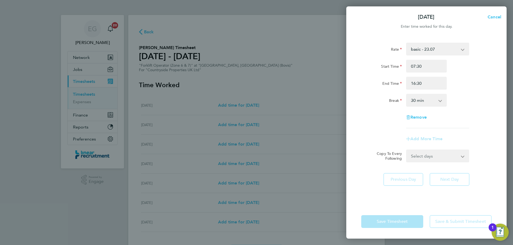
click at [421, 104] on select "0 min 15 min 30 min 45 min 60 min 75 min 90 min" at bounding box center [423, 101] width 33 height 12
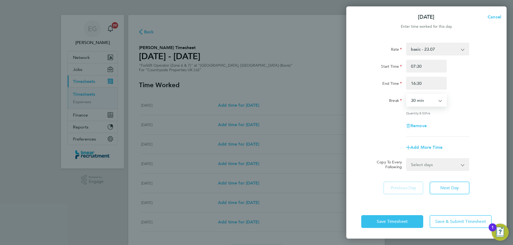
select select "0"
click at [407, 95] on select "0 min 15 min 30 min 45 min 60 min 75 min 90 min" at bounding box center [423, 101] width 33 height 12
drag, startPoint x: 429, startPoint y: 166, endPoint x: 428, endPoint y: 170, distance: 3.6
click at [429, 166] on select "Select days Day Weekday (Mon-Fri) Weekend (Sat-Sun) Tuesday Wednesday Thursday …" at bounding box center [435, 165] width 56 height 12
select select "WEEKDAY"
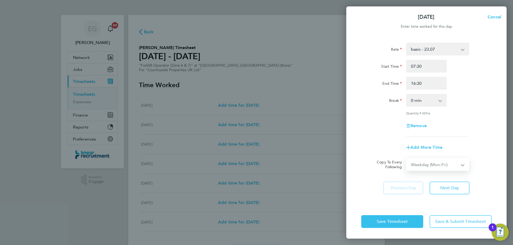
click at [407, 159] on select "Select days Day Weekday (Mon-Fri) Weekend (Sat-Sun) Tuesday Wednesday Thursday …" at bounding box center [435, 165] width 56 height 12
select select "2025-09-28"
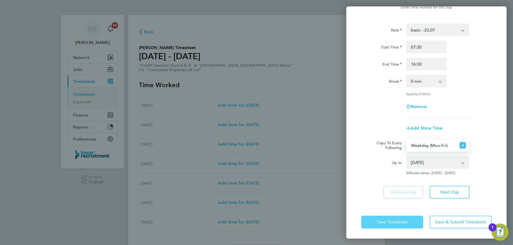
click at [378, 225] on button "Save Timesheet" at bounding box center [392, 222] width 62 height 13
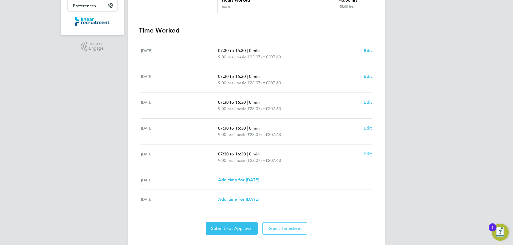
click at [369, 153] on span "Edit" at bounding box center [368, 154] width 8 height 5
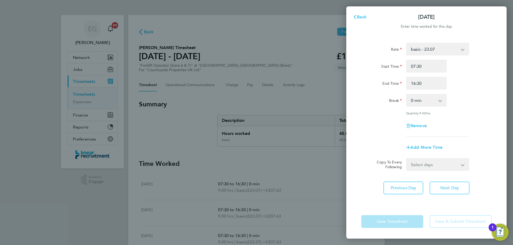
click at [425, 100] on select "0 min 15 min 30 min 45 min 60 min 75 min 90 min" at bounding box center [423, 101] width 33 height 12
select select "60"
click at [407, 95] on select "0 min 15 min 30 min 45 min 60 min 75 min 90 min" at bounding box center [423, 101] width 33 height 12
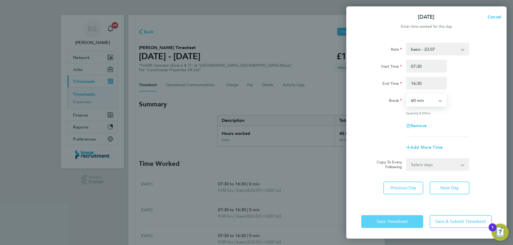
click at [377, 221] on span "Save Timesheet" at bounding box center [392, 221] width 31 height 5
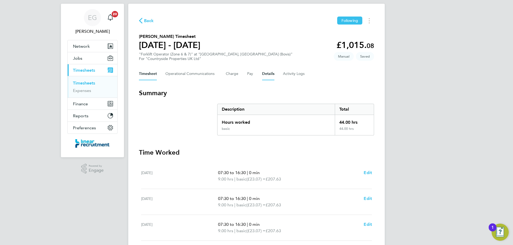
click at [265, 73] on button "Details" at bounding box center [268, 74] width 12 height 13
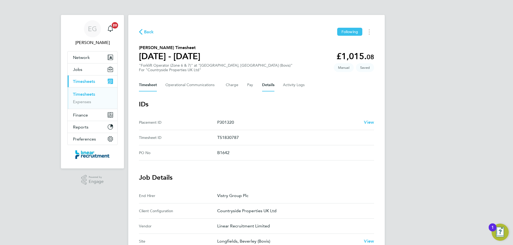
click at [146, 83] on button "Timesheet" at bounding box center [148, 85] width 18 height 13
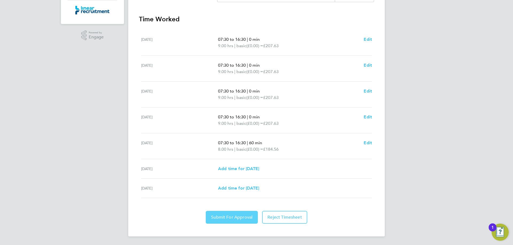
click at [241, 224] on button "Submit For Approval" at bounding box center [232, 217] width 52 height 13
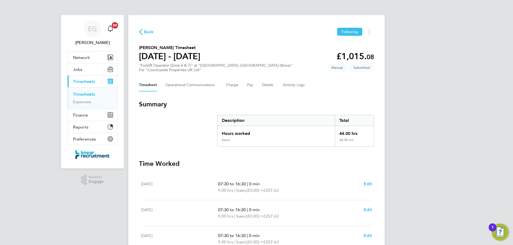
click at [93, 93] on link "Timesheets" at bounding box center [84, 94] width 22 height 5
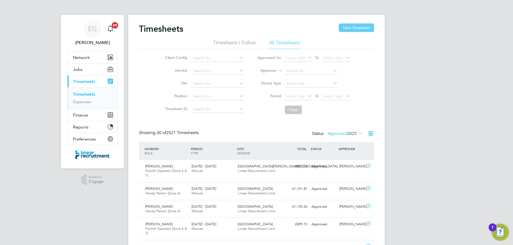
click at [356, 28] on button "New Timesheet" at bounding box center [356, 28] width 35 height 9
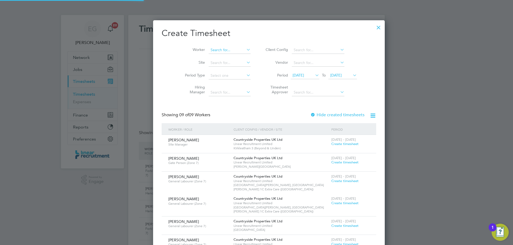
click at [209, 50] on input at bounding box center [230, 49] width 42 height 7
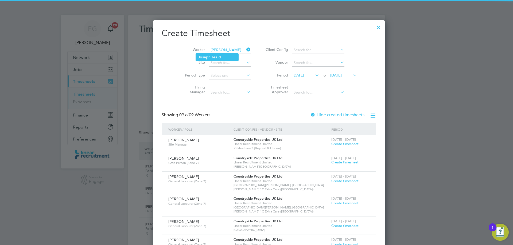
click at [210, 54] on li "Jo seph Heal d" at bounding box center [217, 57] width 42 height 7
type input "[PERSON_NAME]"
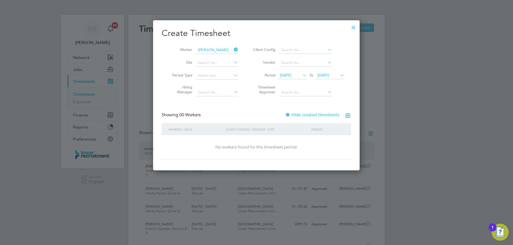
click at [329, 73] on span "22 Sep 2025" at bounding box center [323, 75] width 11 height 5
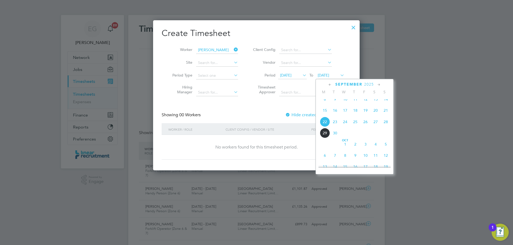
click at [385, 125] on span "28" at bounding box center [386, 122] width 10 height 10
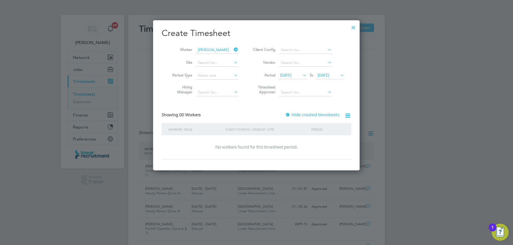
click at [289, 115] on div at bounding box center [287, 115] width 5 height 5
click at [417, 130] on div at bounding box center [256, 122] width 513 height 245
click at [233, 49] on icon at bounding box center [233, 49] width 0 height 7
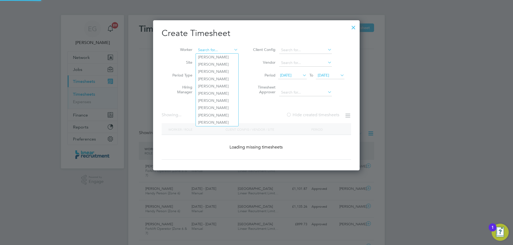
click at [216, 51] on input at bounding box center [217, 49] width 42 height 7
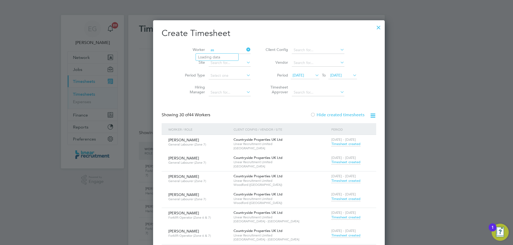
type input "a"
click at [211, 64] on li "Sean Renshaw" at bounding box center [229, 64] width 66 height 7
type input "Sean Renshaw"
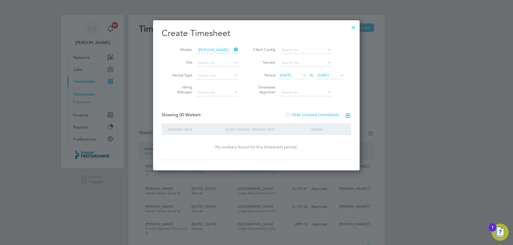
click at [288, 115] on div at bounding box center [287, 115] width 5 height 5
click at [233, 50] on icon at bounding box center [233, 49] width 0 height 7
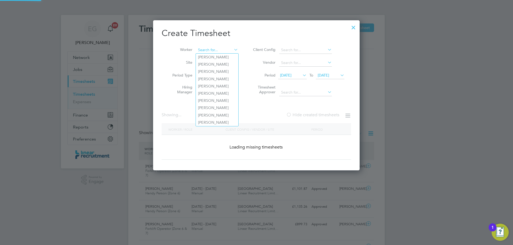
click at [209, 51] on input at bounding box center [217, 49] width 42 height 7
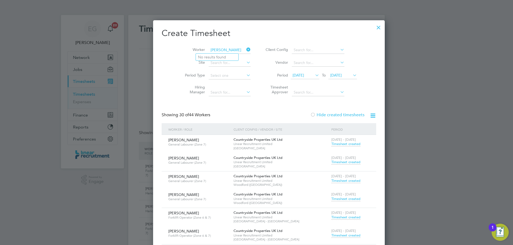
type input "sean ha"
click at [245, 49] on icon at bounding box center [245, 49] width 0 height 7
click at [80, 88] on div at bounding box center [256, 122] width 513 height 245
click at [47, 80] on div at bounding box center [256, 122] width 513 height 245
click at [374, 25] on div at bounding box center [379, 26] width 10 height 10
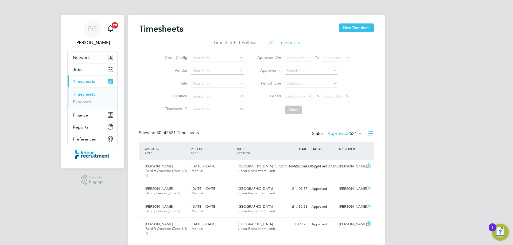
click at [76, 80] on span "Timesheets" at bounding box center [84, 81] width 22 height 5
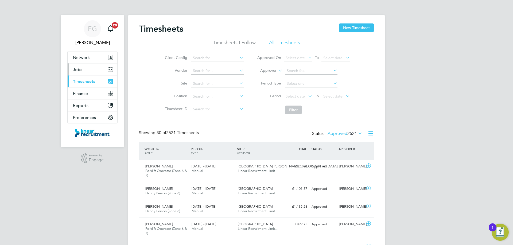
click at [83, 69] on button "Jobs" at bounding box center [93, 70] width 50 height 12
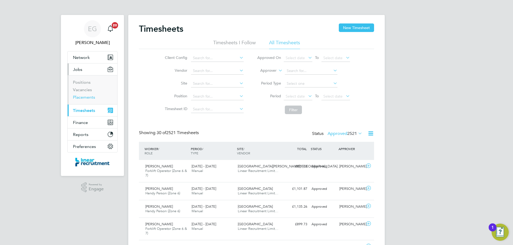
click at [85, 99] on link "Placements" at bounding box center [84, 97] width 22 height 5
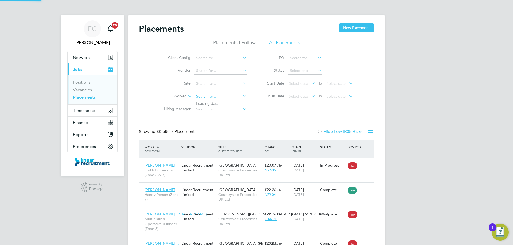
click at [197, 96] on input at bounding box center [220, 96] width 53 height 7
click at [201, 104] on b "Jos" at bounding box center [211, 103] width 31 height 5
type input "[PERSON_NAME]"
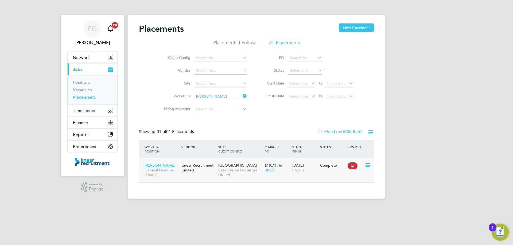
click at [197, 173] on div "Linear Recruitment Limited" at bounding box center [198, 168] width 37 height 15
